Goal: Find specific page/section: Find specific page/section

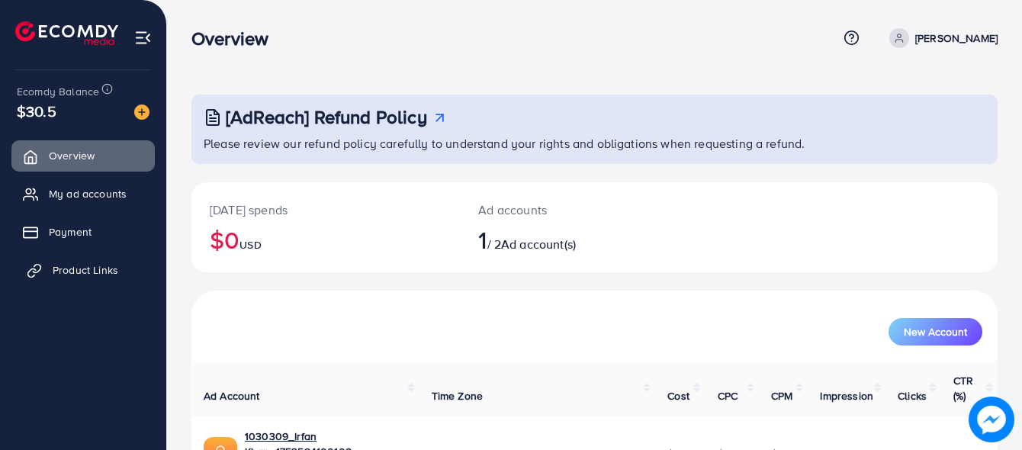
click at [96, 269] on span "Product Links" at bounding box center [86, 269] width 66 height 15
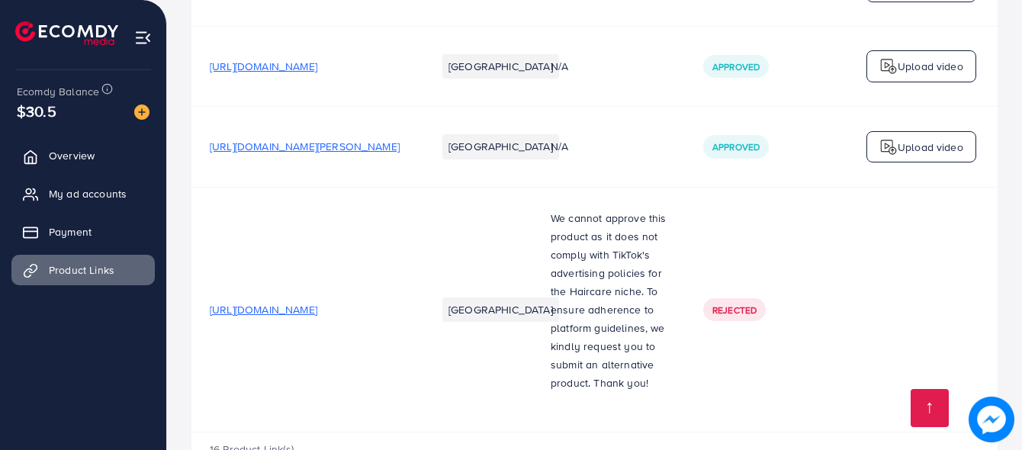
scroll to position [2251, 0]
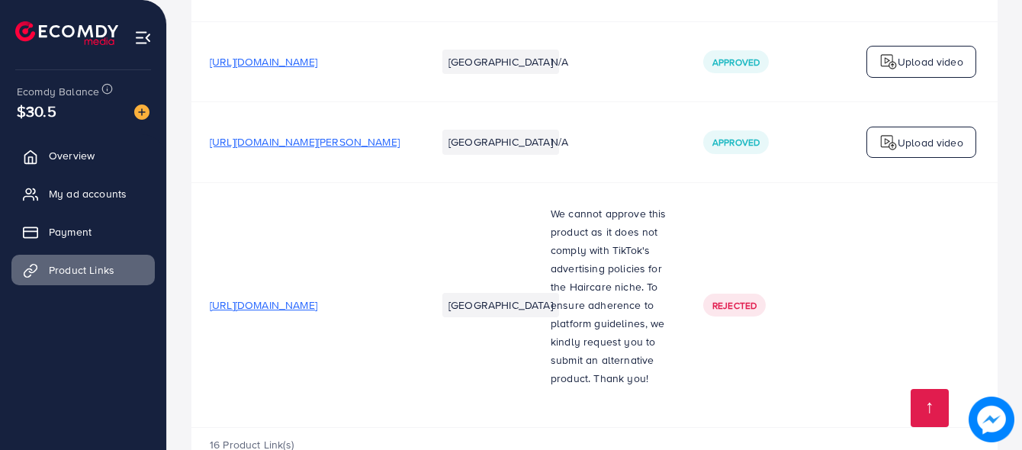
drag, startPoint x: 283, startPoint y: 251, endPoint x: 264, endPoint y: 256, distance: 19.8
click at [264, 298] on span "https://shoukatimports.com/products/h-4?_pos=1&_psq=apple-hair&_ss=e&_v=1.0" at bounding box center [264, 305] width 108 height 15
click at [997, 433] on img at bounding box center [992, 419] width 44 height 44
click at [388, 225] on td "https://shoukatimports.com/products/h-4?_pos=1&_psq=apple-hair&_ss=e&_v=1.0" at bounding box center [304, 304] width 227 height 245
